Goal: Check status: Check status

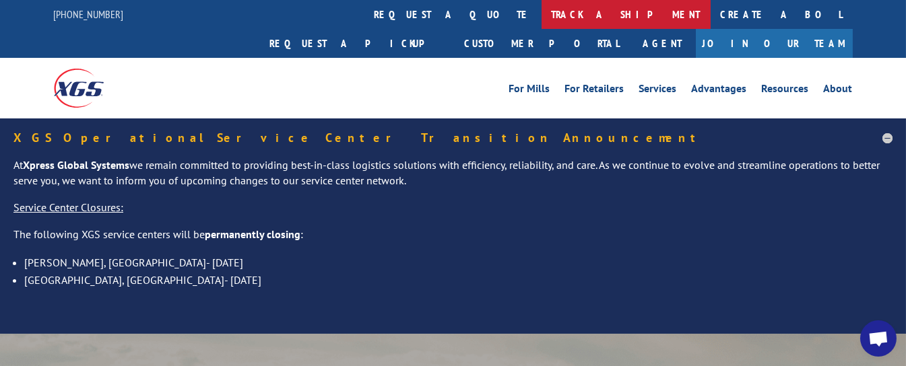
click at [542, 12] on link "track a shipment" at bounding box center [626, 14] width 169 height 29
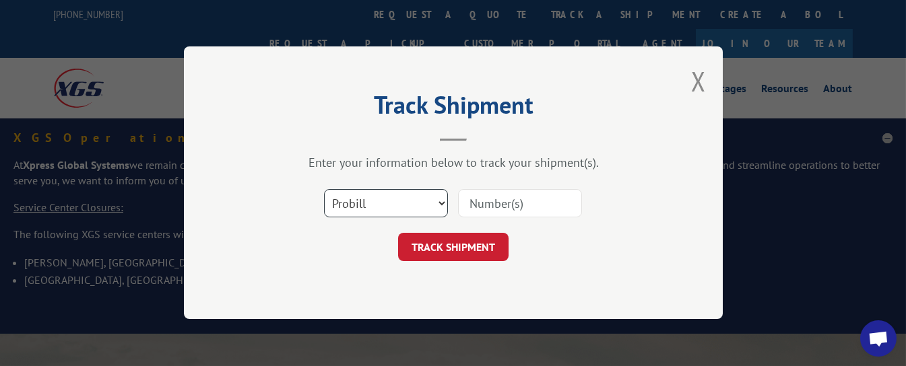
click at [388, 203] on select "Select category... Probill BOL PO" at bounding box center [386, 204] width 124 height 28
select select "bol"
click at [324, 190] on select "Select category... Probill BOL PO" at bounding box center [386, 204] width 124 height 28
click at [499, 212] on input at bounding box center [520, 204] width 124 height 28
type input "316573"
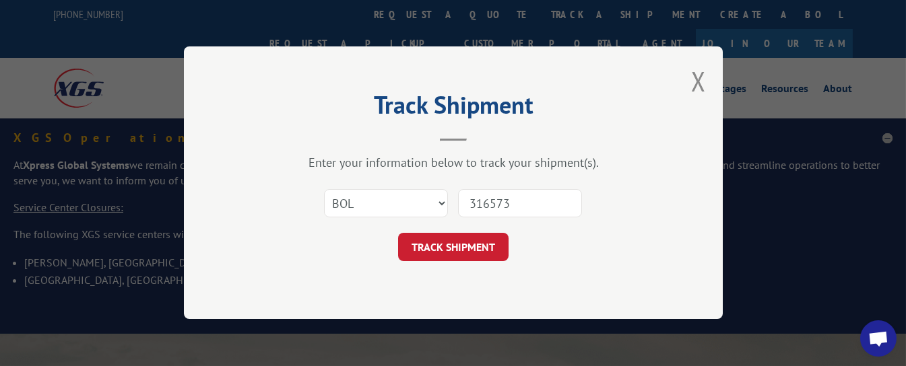
click button "TRACK SHIPMENT" at bounding box center [453, 248] width 110 height 28
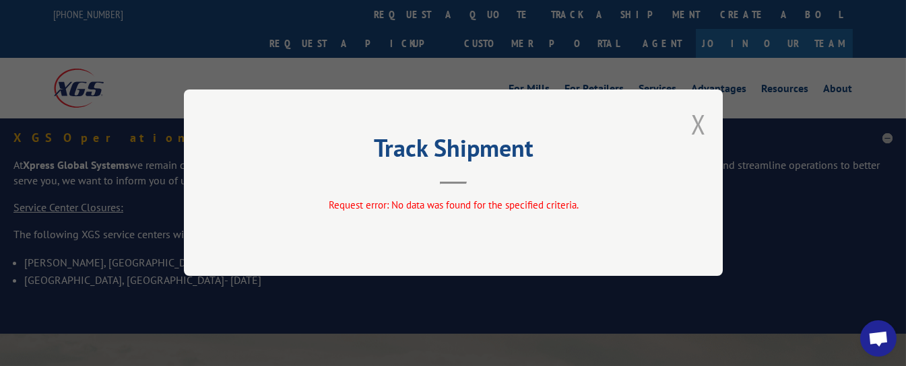
click at [699, 123] on button "Close modal" at bounding box center [698, 124] width 15 height 36
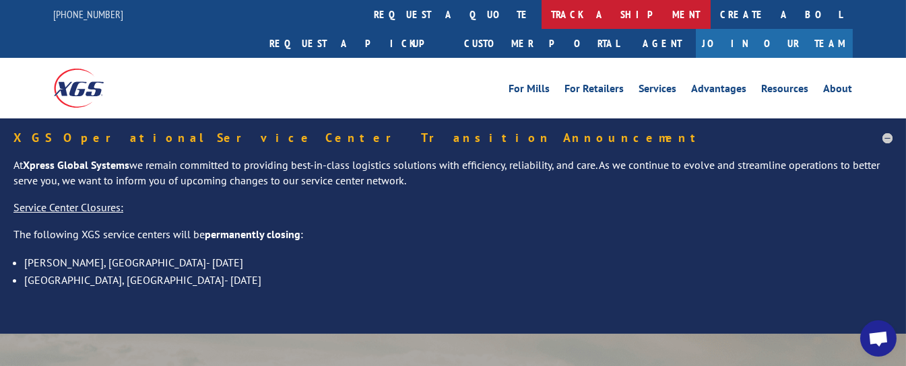
click at [542, 11] on link "track a shipment" at bounding box center [626, 14] width 169 height 29
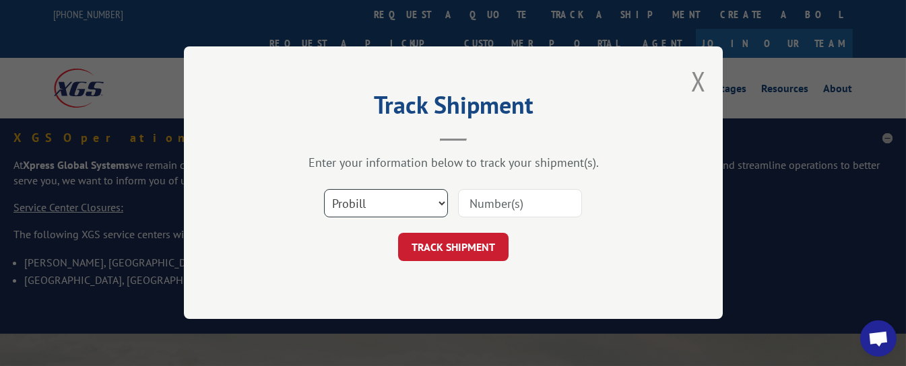
click at [418, 202] on select "Select category... Probill BOL PO" at bounding box center [386, 204] width 124 height 28
select select "bol"
click at [324, 190] on select "Select category... Probill BOL PO" at bounding box center [386, 204] width 124 height 28
click at [534, 197] on input at bounding box center [520, 204] width 124 height 28
type input "326230"
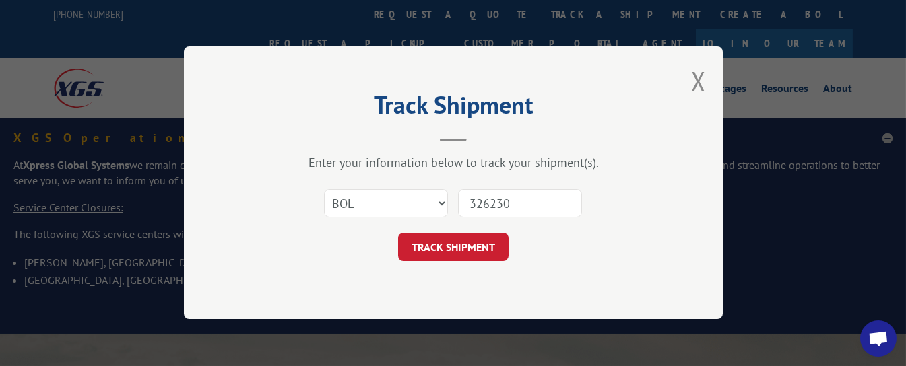
click button "TRACK SHIPMENT" at bounding box center [453, 248] width 110 height 28
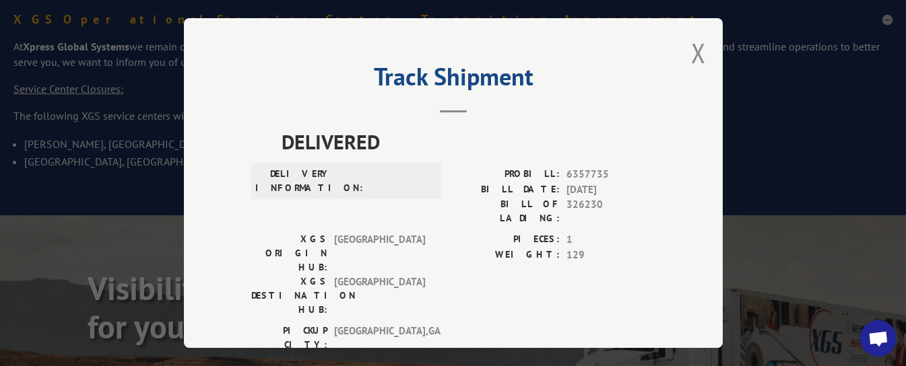
scroll to position [90, 0]
